Goal: Task Accomplishment & Management: Manage account settings

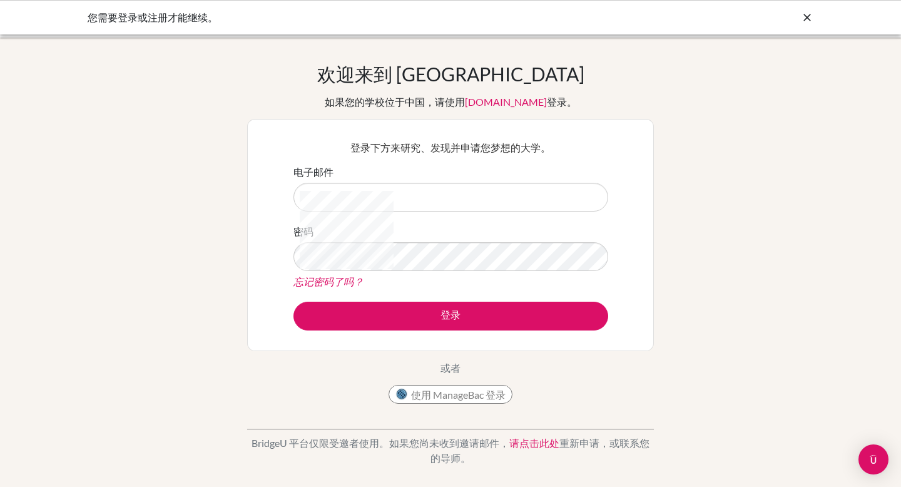
drag, startPoint x: 0, startPoint y: 0, endPoint x: 456, endPoint y: 394, distance: 602.0
click at [452, 396] on font "使用 ManageBac 登录" at bounding box center [458, 395] width 94 height 12
click at [456, 394] on font "使用 ManageBac 登录" at bounding box center [458, 395] width 94 height 12
click at [455, 393] on font "使用 ManageBac 登录" at bounding box center [458, 395] width 94 height 12
click at [455, 394] on font "使用 ManageBac 登录" at bounding box center [458, 395] width 94 height 12
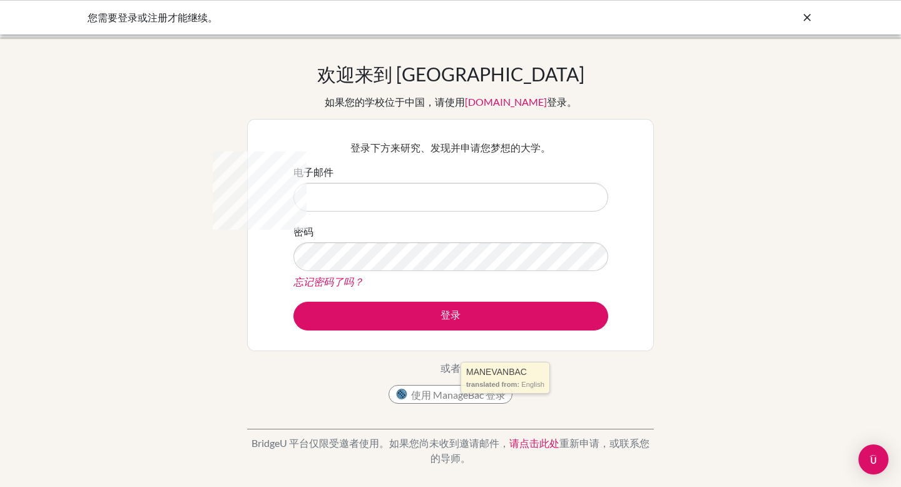
click at [455, 394] on font "使用 ManageBac 登录" at bounding box center [458, 395] width 94 height 12
click at [457, 397] on font "使用 ManageBac 登录" at bounding box center [458, 395] width 94 height 12
click at [457, 398] on font "使用 ManageBac 登录" at bounding box center [458, 395] width 94 height 12
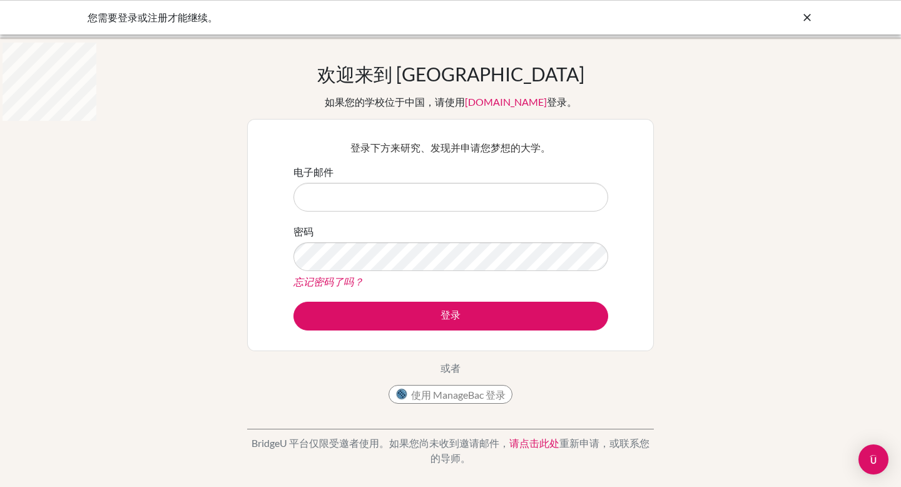
click at [466, 398] on font "使用 ManageBac 登录" at bounding box center [458, 395] width 94 height 12
click at [808, 19] on icon at bounding box center [807, 17] width 13 height 13
